Goal: Find specific page/section: Find specific page/section

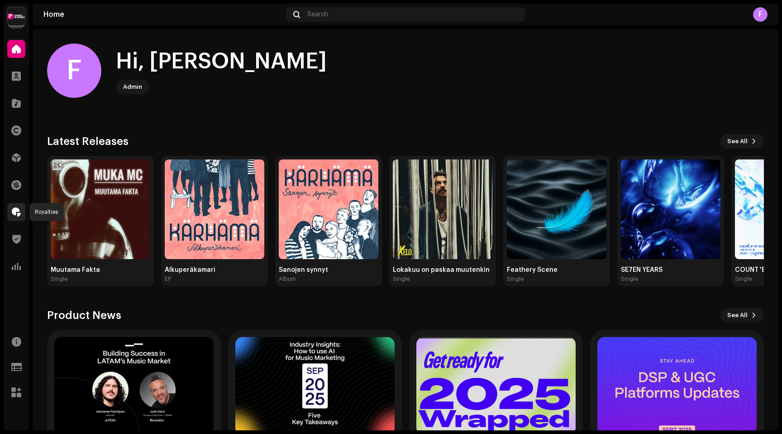
click at [18, 212] on span at bounding box center [16, 211] width 9 height 7
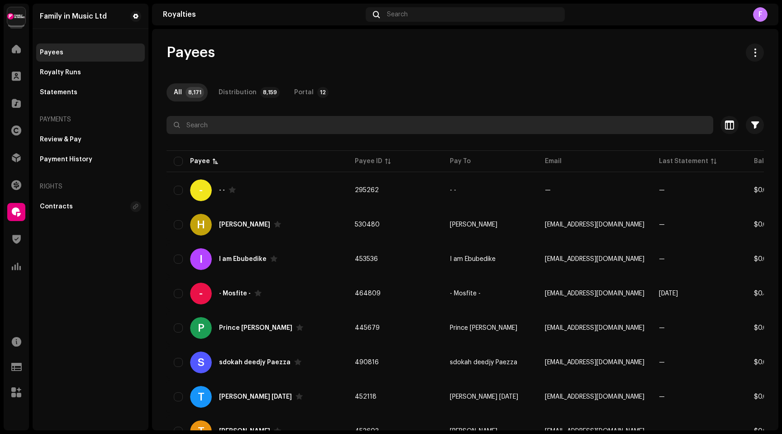
click at [197, 129] on input "text" at bounding box center [440, 125] width 547 height 18
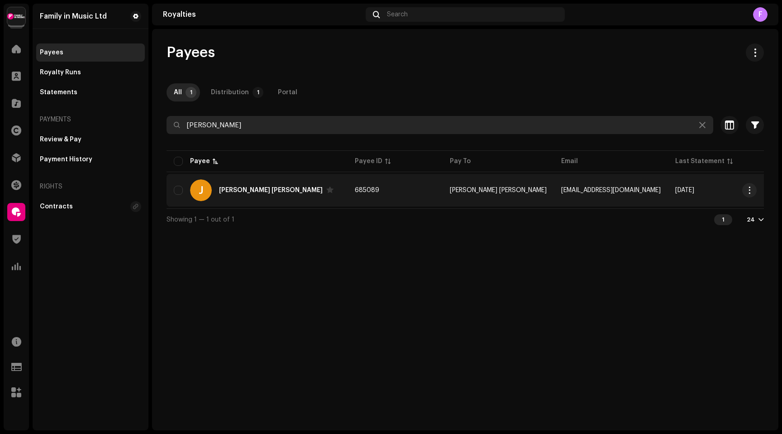
type input "[PERSON_NAME]"
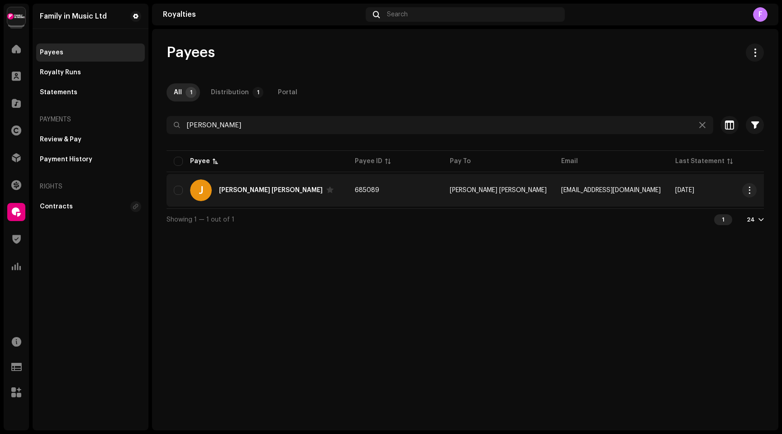
click at [245, 187] on div "[PERSON_NAME] [PERSON_NAME]" at bounding box center [271, 190] width 104 height 6
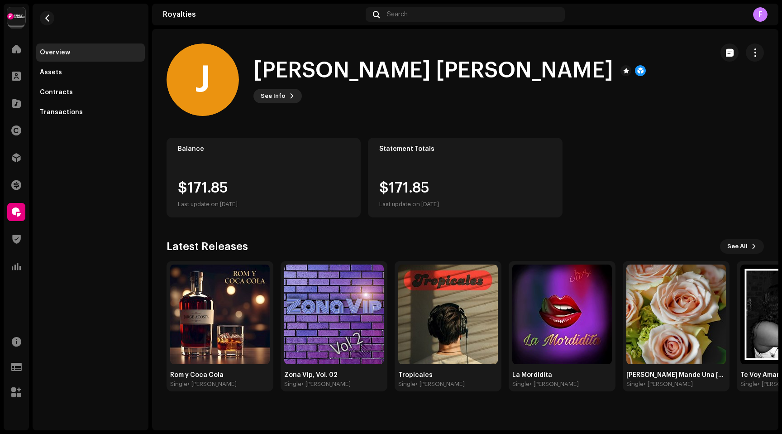
click at [283, 91] on span "See Info" at bounding box center [273, 96] width 25 height 18
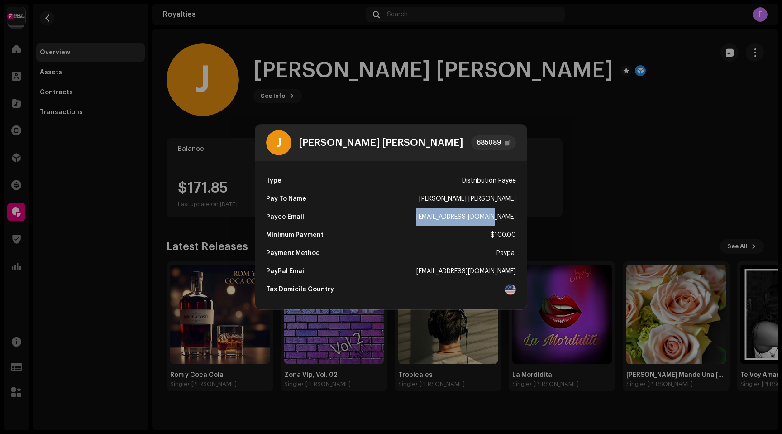
drag, startPoint x: 439, startPoint y: 217, endPoint x: 516, endPoint y: 217, distance: 77.4
click at [516, 217] on div "Type Distribution Payee Pay To Name [PERSON_NAME] [PERSON_NAME] Payee Email [EM…" at bounding box center [391, 235] width 272 height 149
copy div "[EMAIL_ADDRESS][DOMAIN_NAME]"
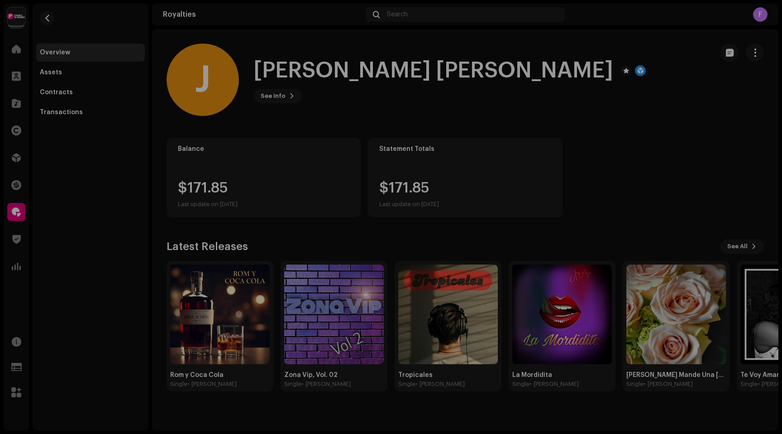
click at [389, 57] on div "J [PERSON_NAME] [PERSON_NAME] 685089 Type Distribution Payee Pay To Name [PERSO…" at bounding box center [391, 217] width 782 height 434
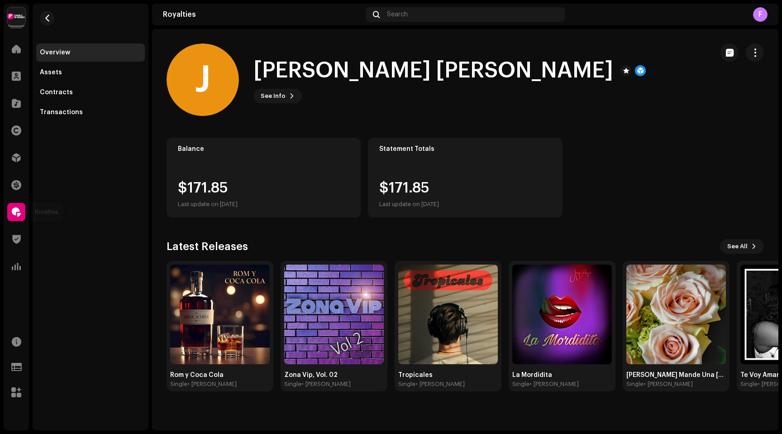
click at [15, 208] on span at bounding box center [16, 211] width 9 height 7
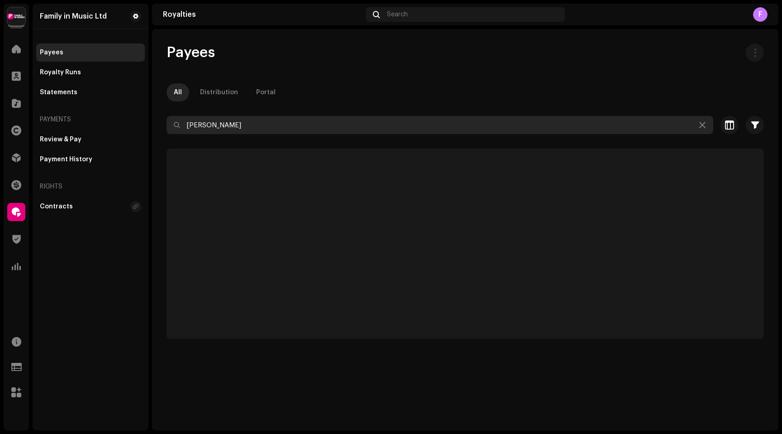
click at [224, 118] on input "[PERSON_NAME]" at bounding box center [440, 125] width 547 height 18
paste input "[EMAIL_ADDRESS][DOMAIN_NAME]"
type input "[EMAIL_ADDRESS][DOMAIN_NAME]"
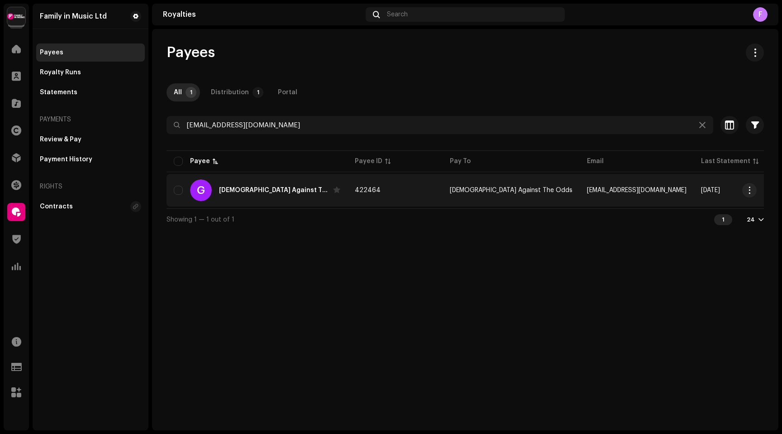
click at [249, 188] on div "[DEMOGRAPHIC_DATA] Against The Odds" at bounding box center [274, 190] width 110 height 6
